Goal: Task Accomplishment & Management: Use online tool/utility

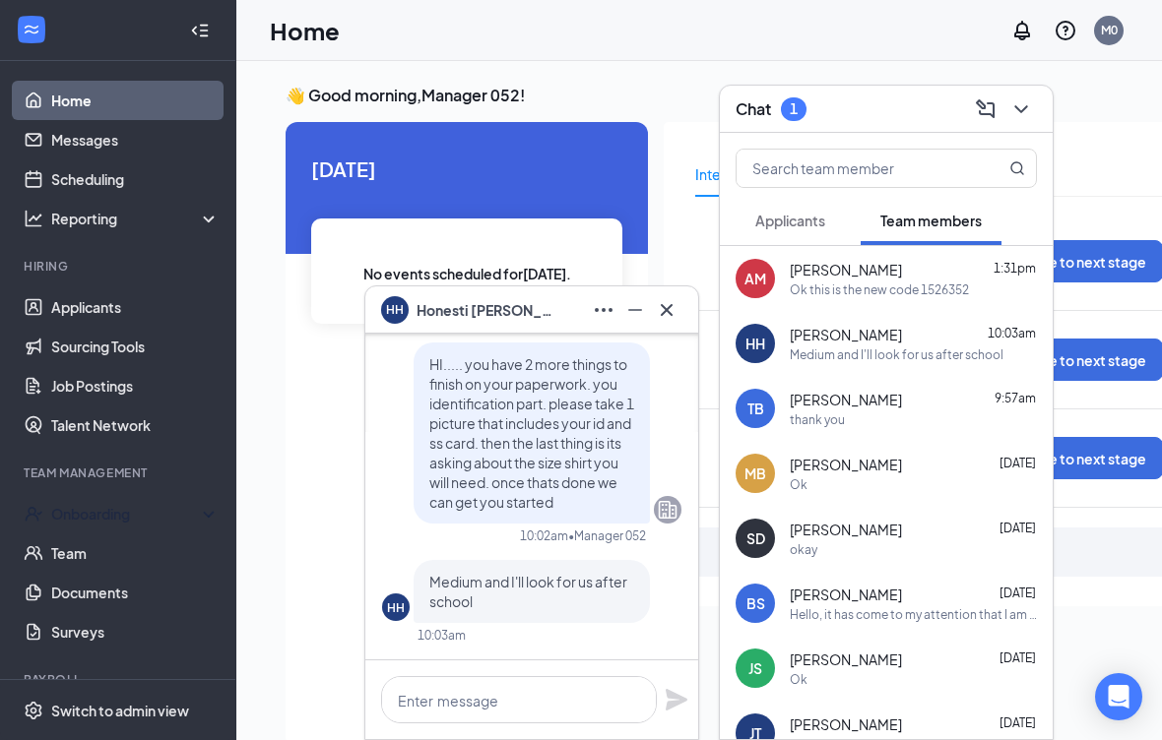
click at [669, 302] on icon "Cross" at bounding box center [667, 310] width 24 height 24
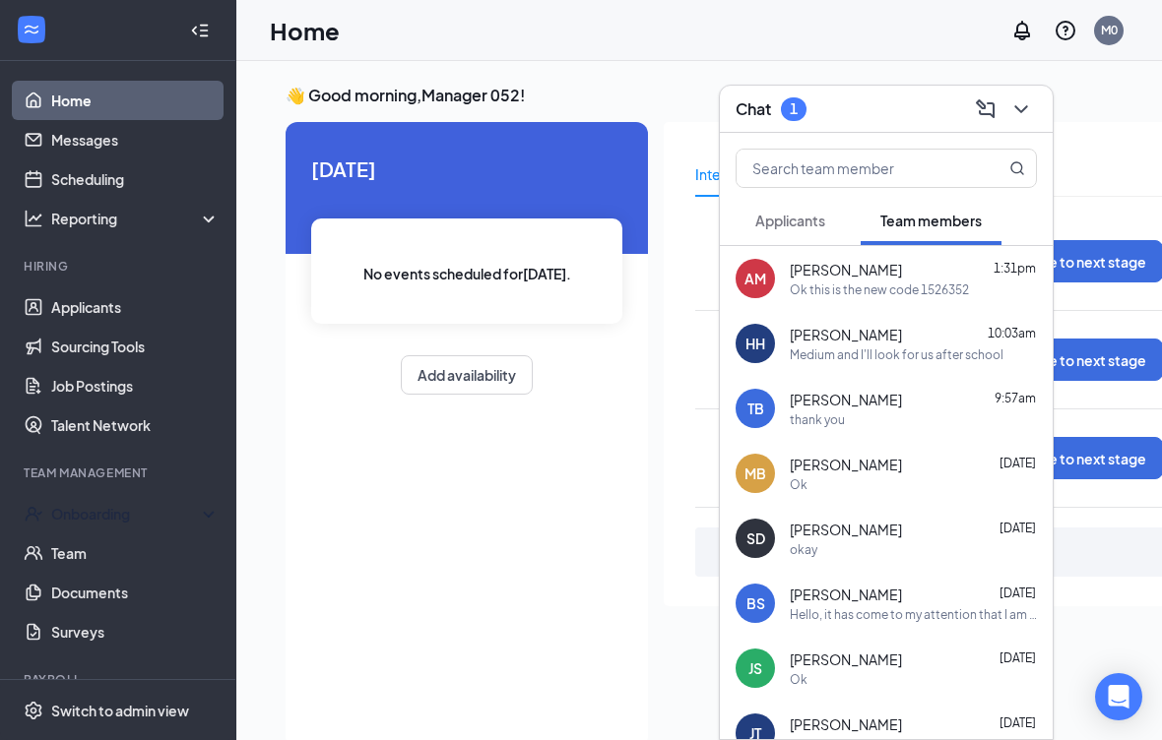
click at [149, 510] on div "Onboarding" at bounding box center [127, 514] width 152 height 20
click at [126, 540] on link "Overview" at bounding box center [135, 553] width 168 height 39
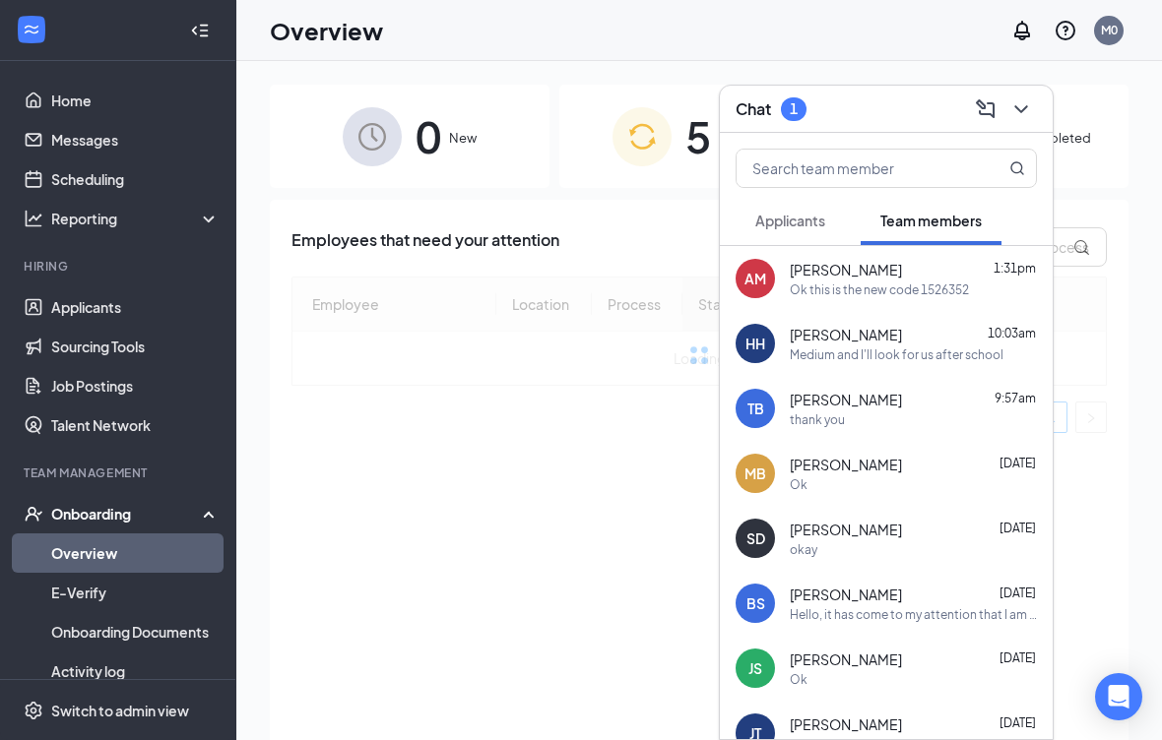
click at [1027, 96] on button at bounding box center [1021, 110] width 32 height 32
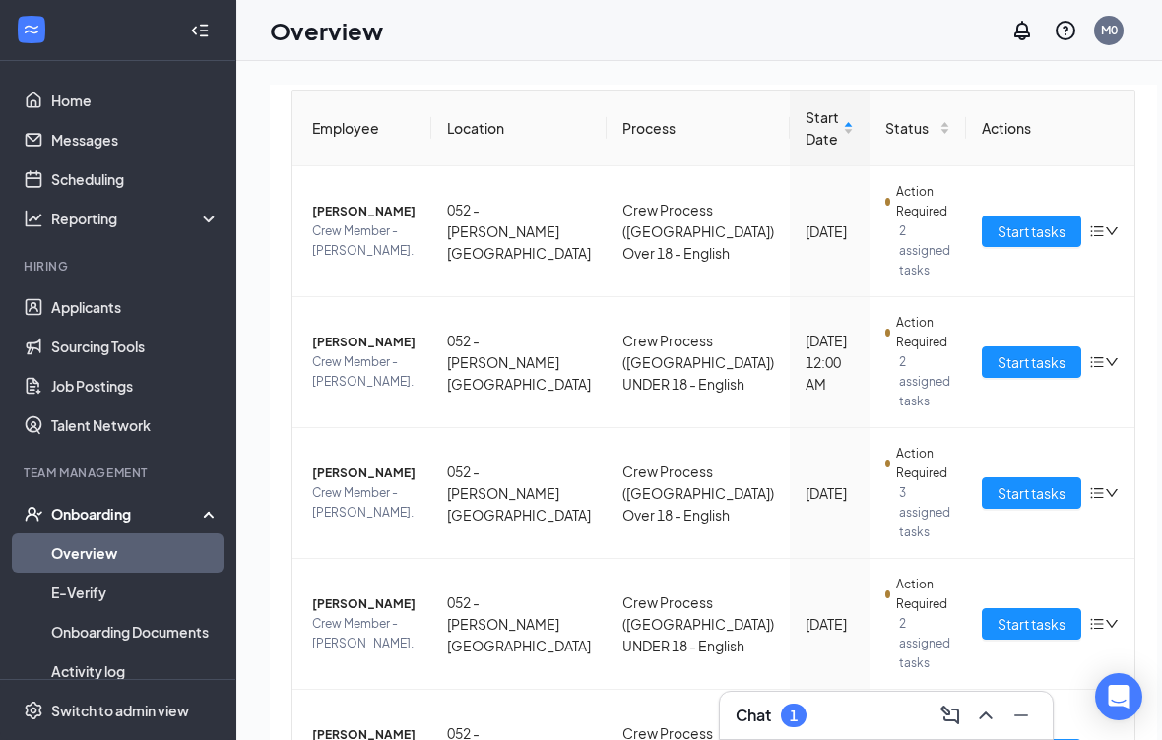
scroll to position [224, 0]
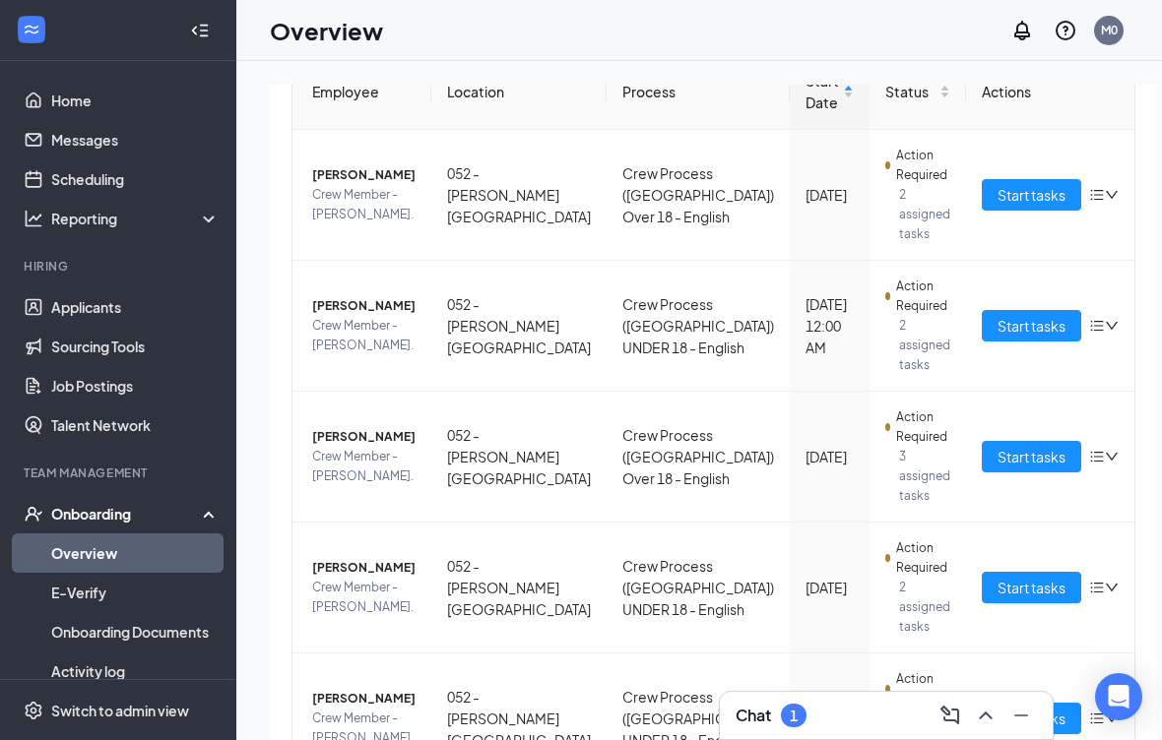
click at [997, 574] on button "Start tasks" at bounding box center [1031, 588] width 99 height 32
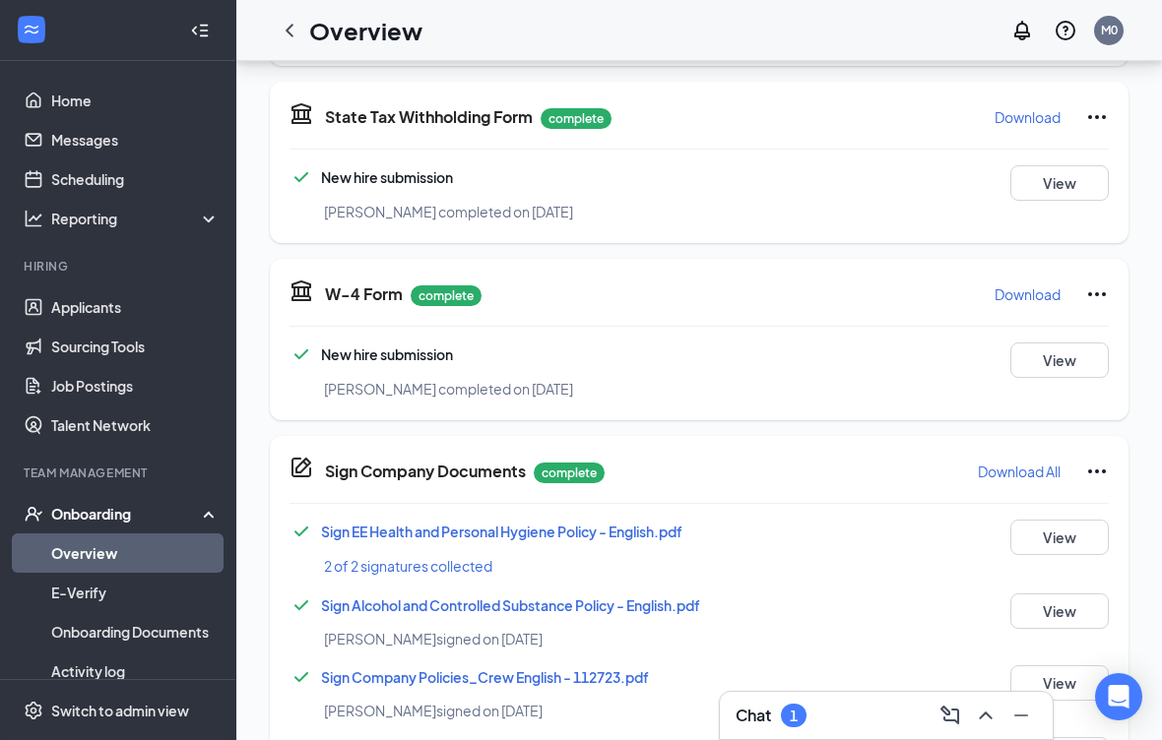
scroll to position [480, 0]
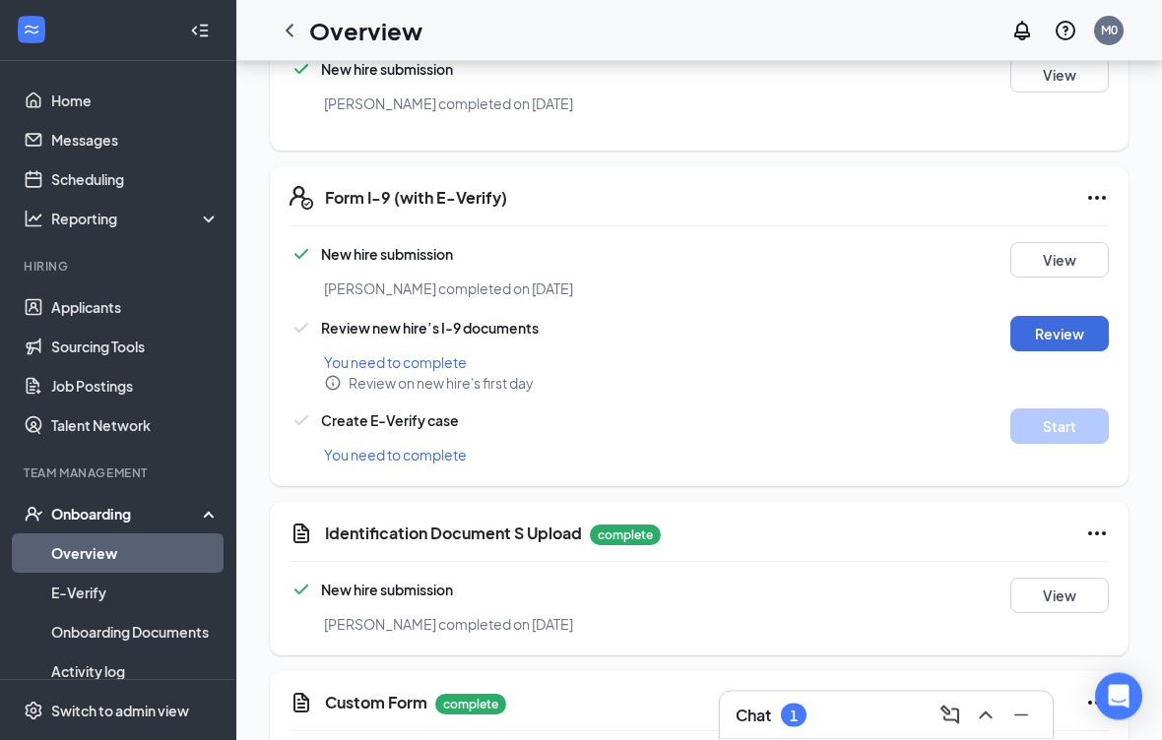
click at [1055, 317] on button "Review" at bounding box center [1059, 334] width 98 height 35
type input "[DATE]"
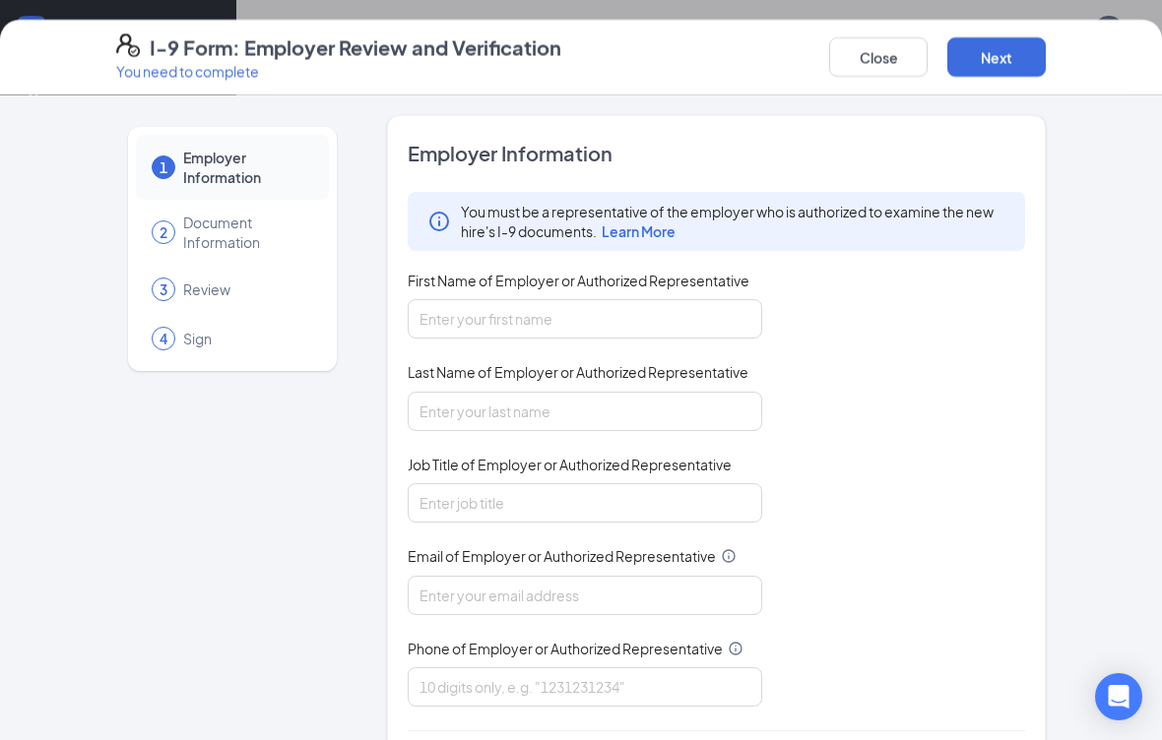
click at [882, 54] on button "Close" at bounding box center [878, 56] width 98 height 39
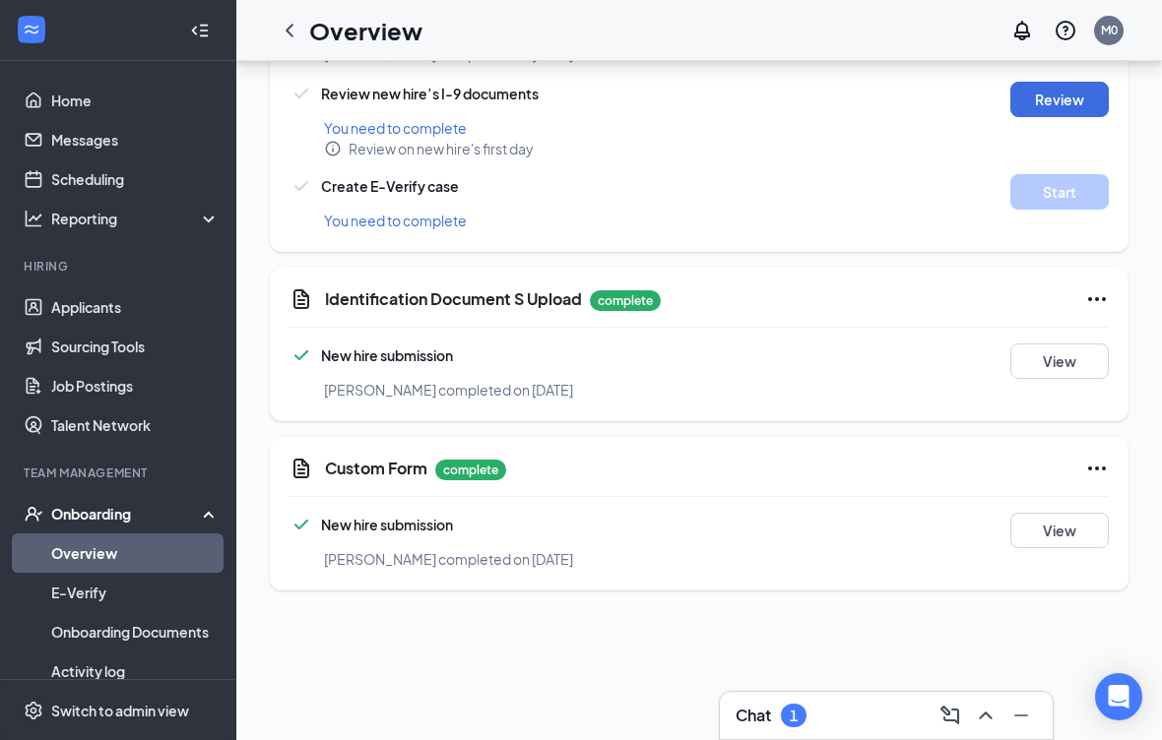
scroll to position [1399, 0]
click at [1068, 345] on button "View" at bounding box center [1059, 362] width 98 height 35
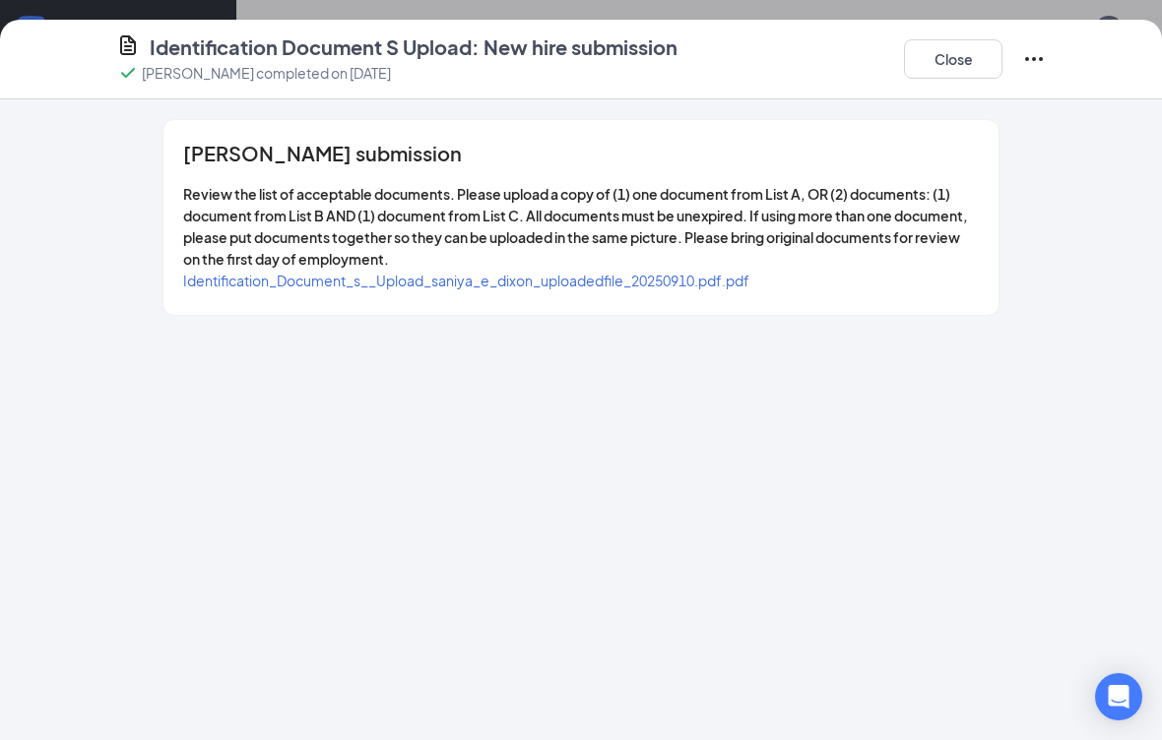
click at [622, 274] on span "Identification_Document_s__Upload_saniya_e_dixon_uploadedfile_20250910.pdf.pdf" at bounding box center [466, 281] width 566 height 18
